Goal: Task Accomplishment & Management: Manage account settings

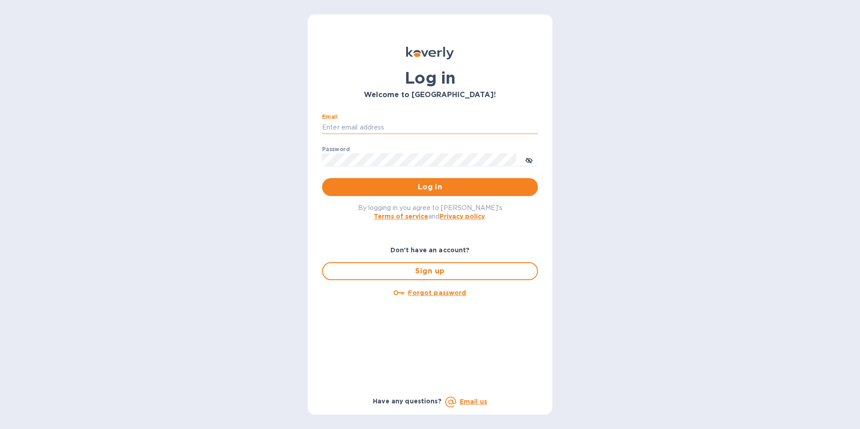
click at [366, 128] on input "Email" at bounding box center [430, 127] width 216 height 13
type input "[PERSON_NAME][EMAIL_ADDRESS][DOMAIN_NAME]"
click at [322, 178] on button "Log in" at bounding box center [430, 187] width 216 height 18
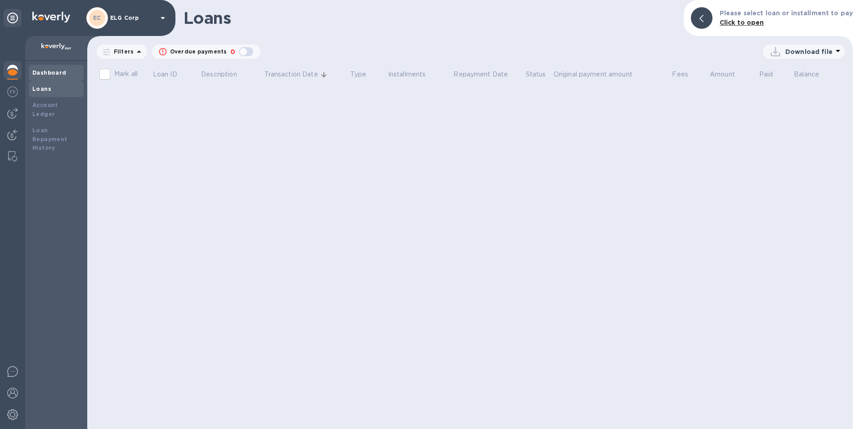
click at [70, 73] on div "Dashboard" at bounding box center [56, 72] width 48 height 9
